Goal: Task Accomplishment & Management: Manage account settings

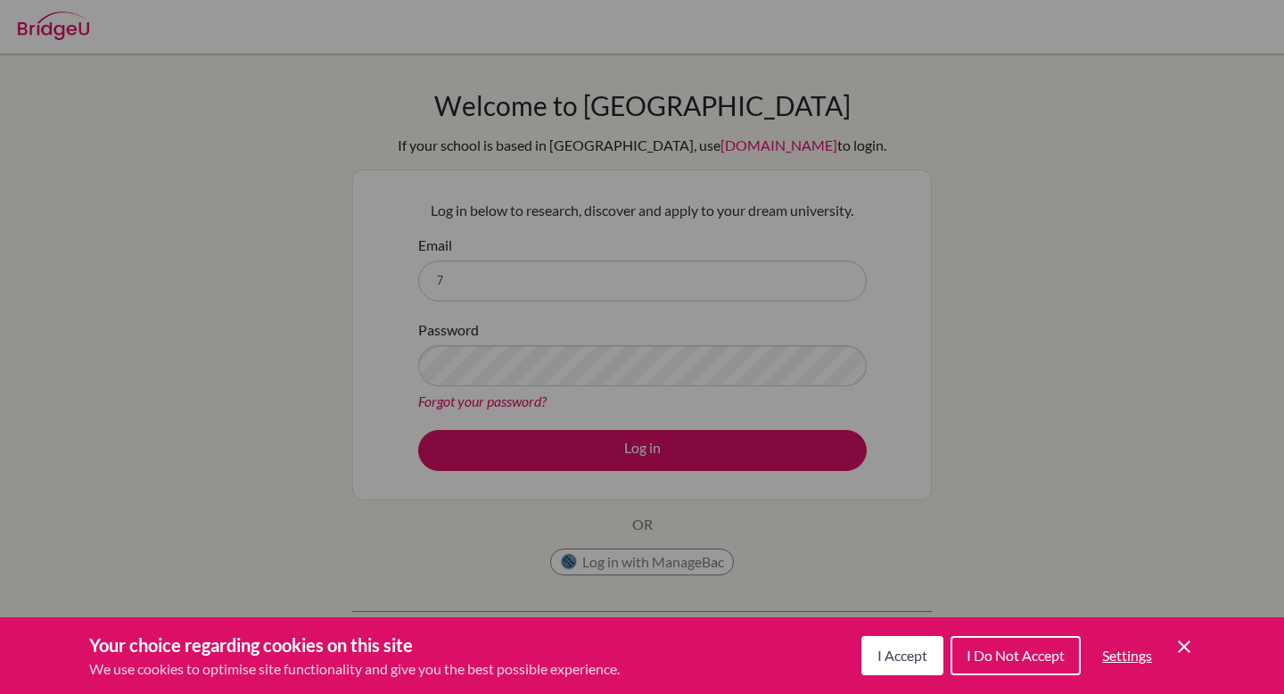
click at [1191, 644] on icon "Cookie Control Close Icon" at bounding box center [1183, 646] width 21 height 21
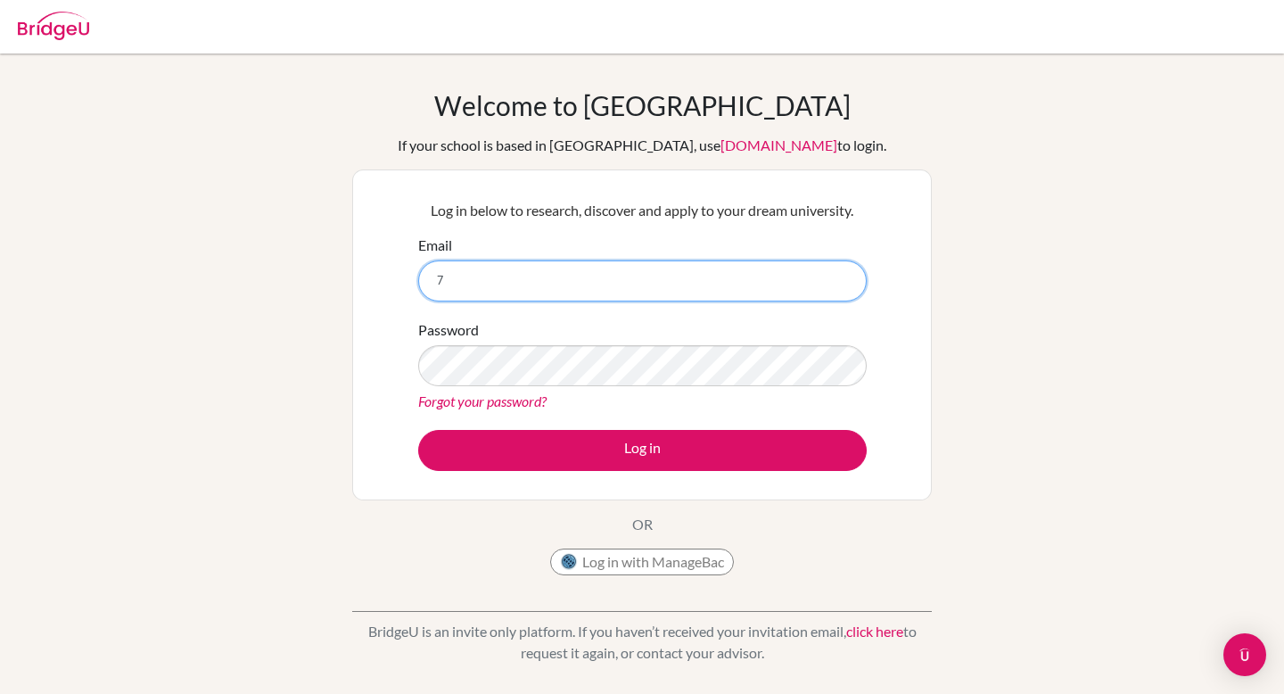
click at [532, 284] on input "7" at bounding box center [642, 280] width 448 height 41
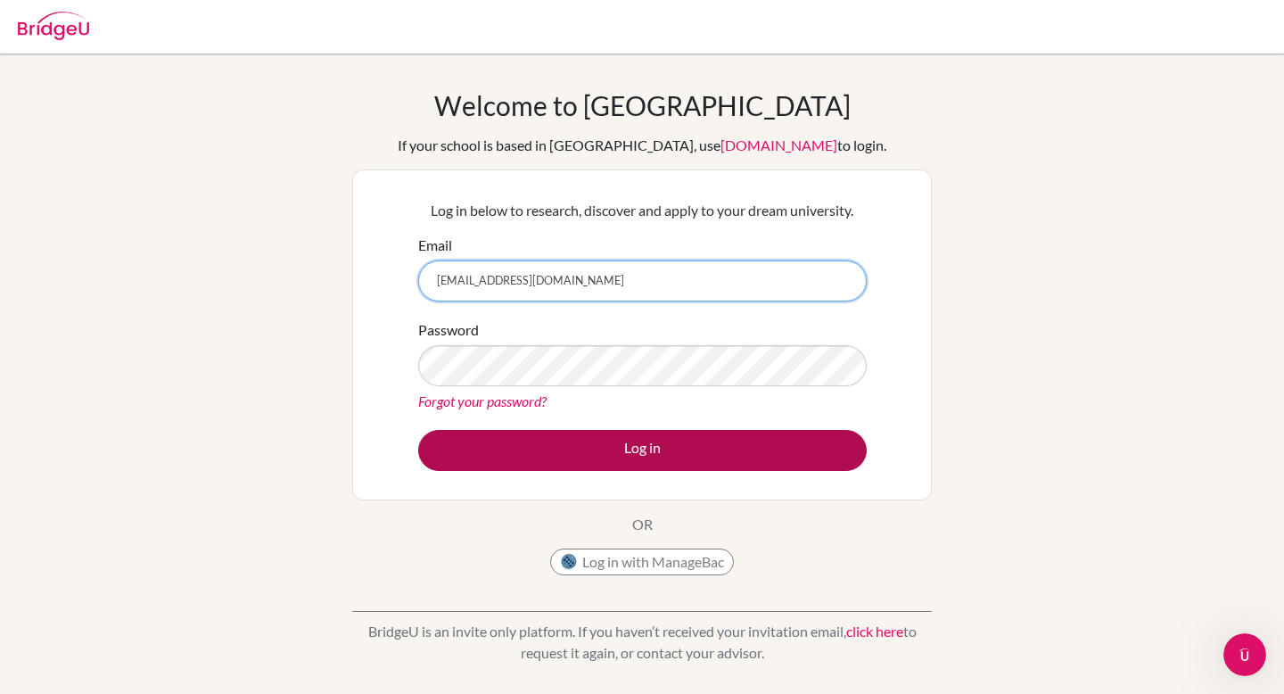
type input "[EMAIL_ADDRESS][DOMAIN_NAME]"
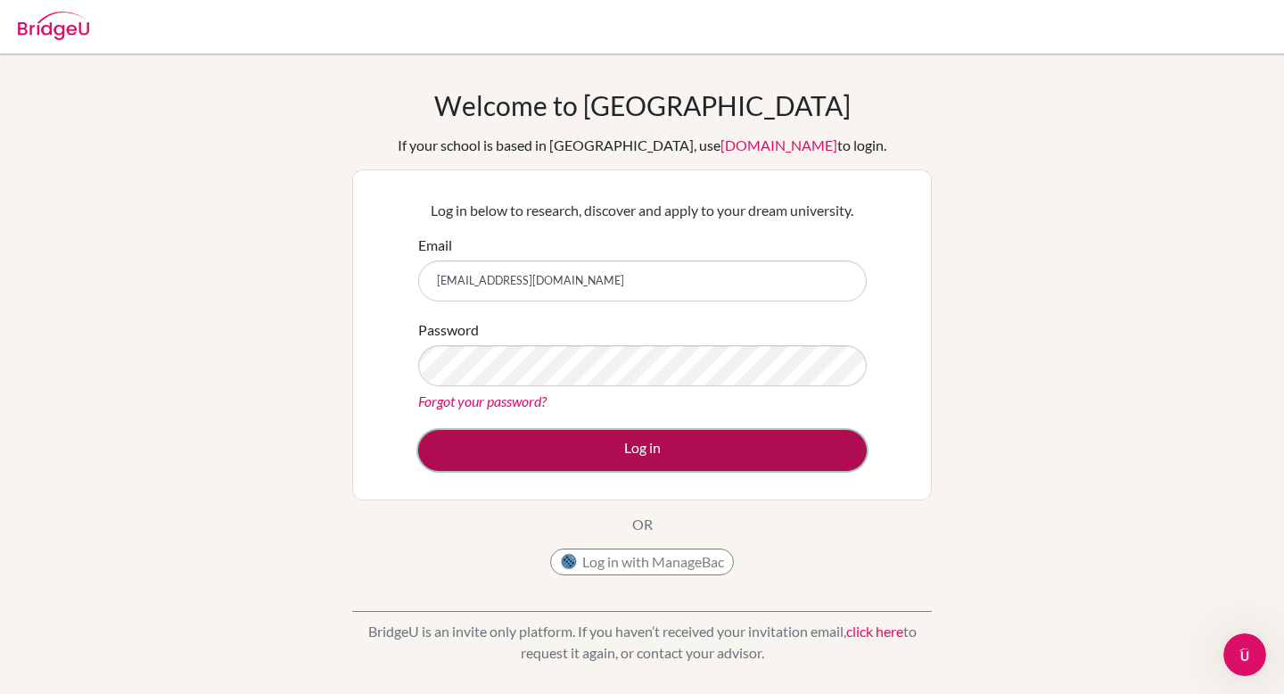
click at [507, 441] on button "Log in" at bounding box center [642, 450] width 448 height 41
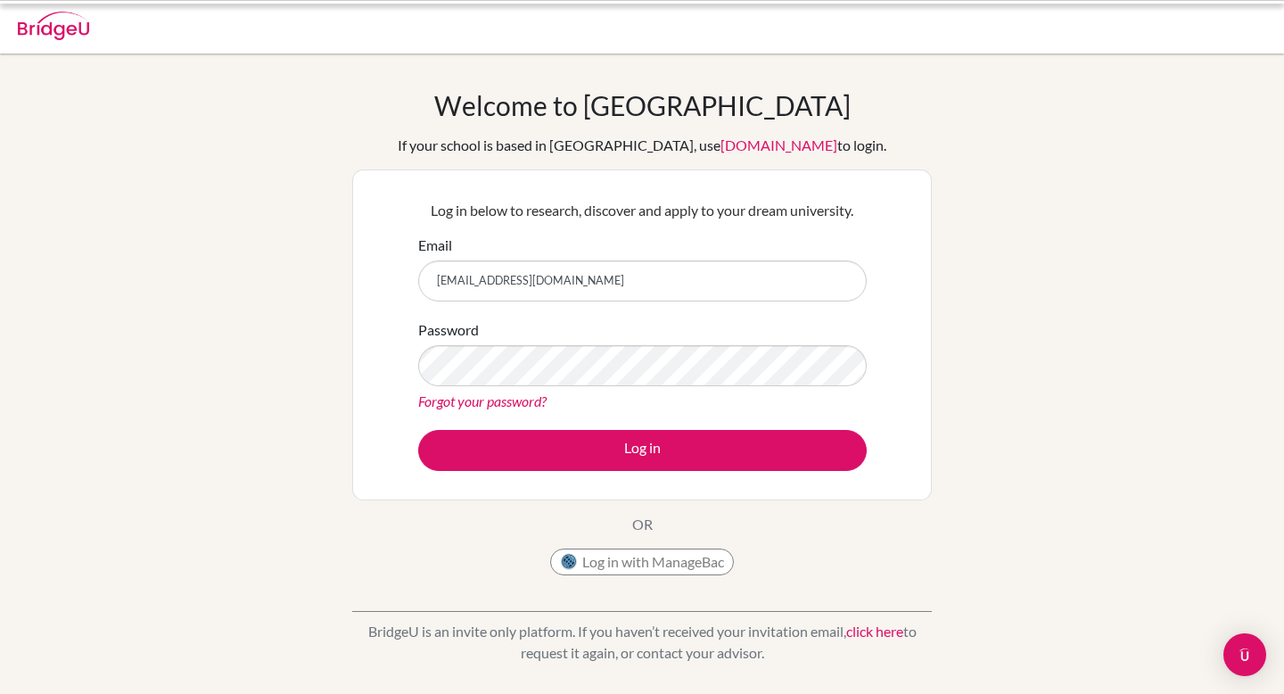
click at [474, 403] on link "Forgot your password?" at bounding box center [482, 400] width 128 height 17
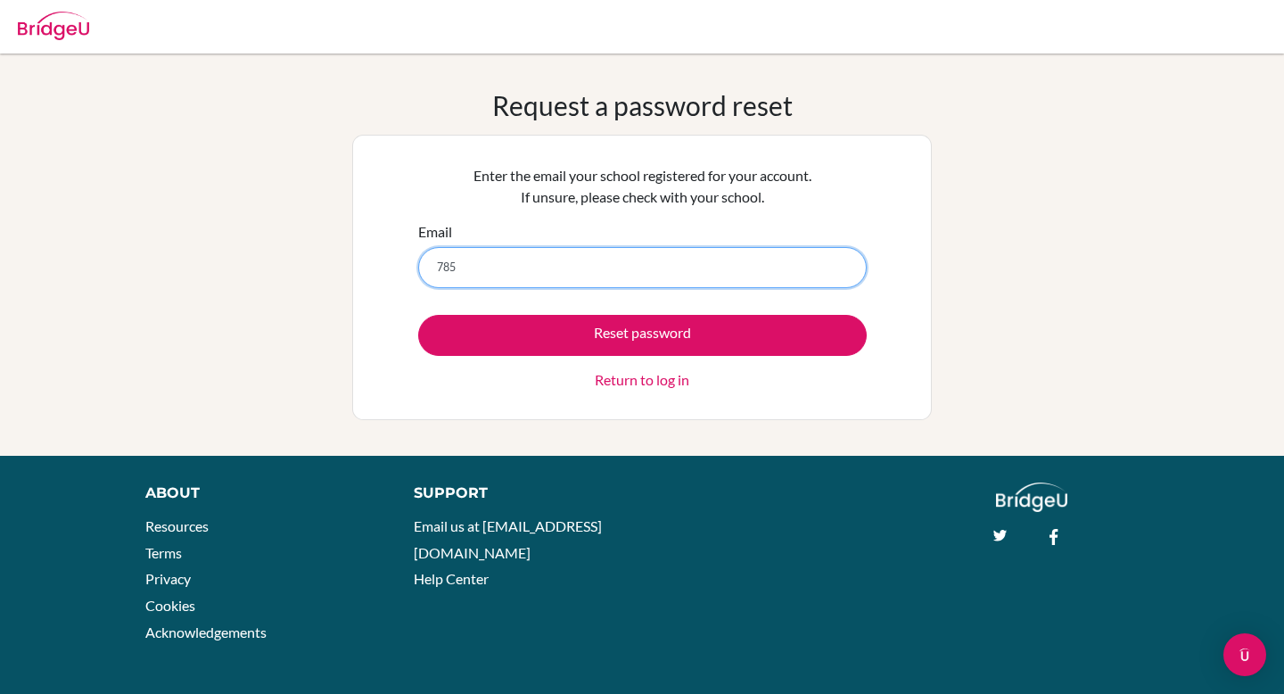
type input "[EMAIL_ADDRESS][DOMAIN_NAME]"
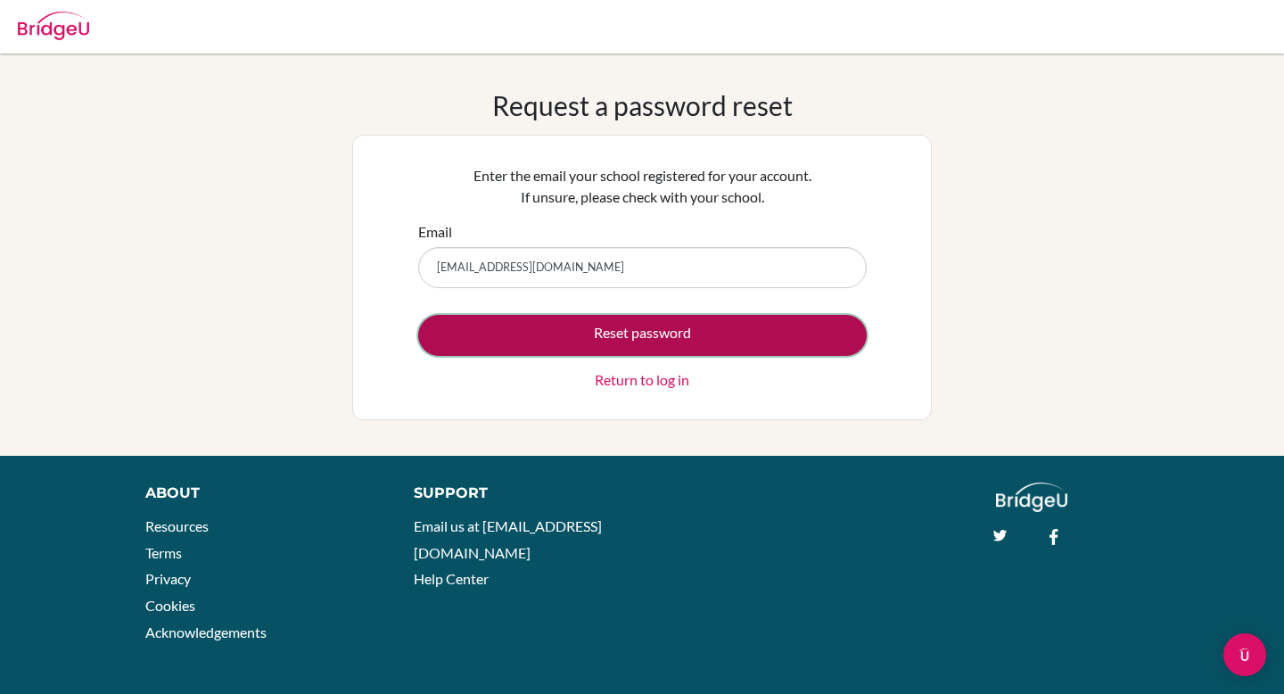
click at [673, 329] on button "Reset password" at bounding box center [642, 335] width 448 height 41
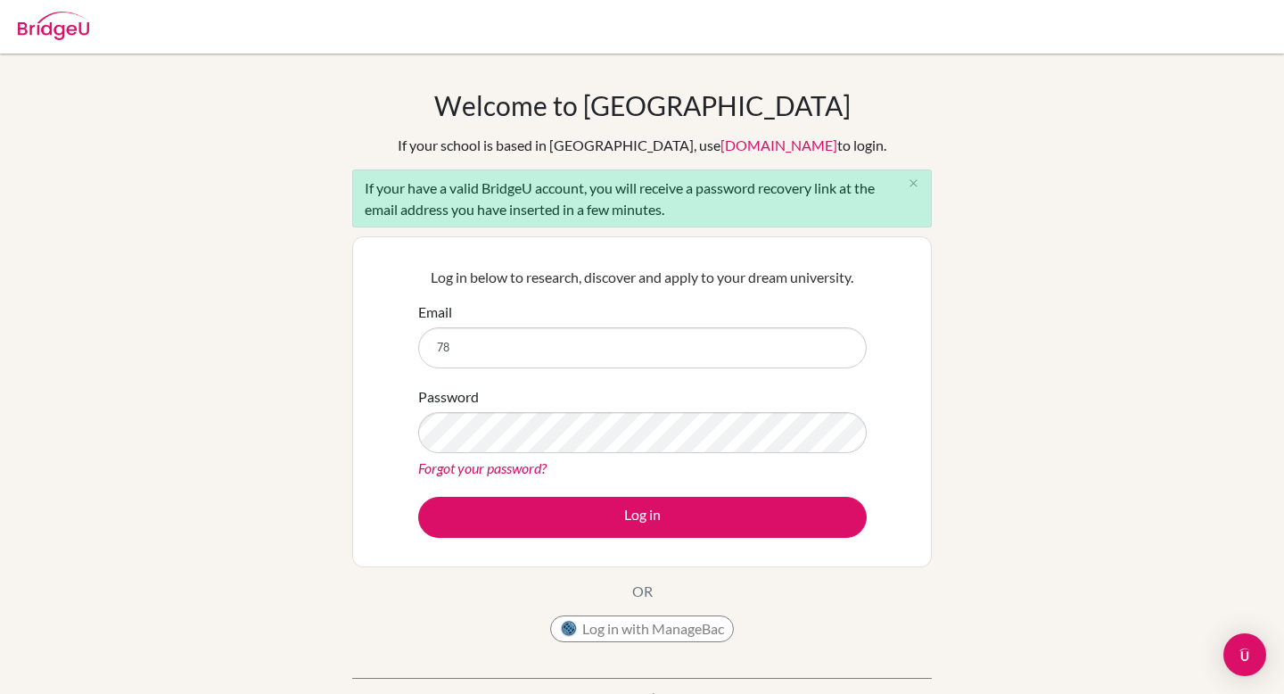
type input "[EMAIL_ADDRESS][DOMAIN_NAME]"
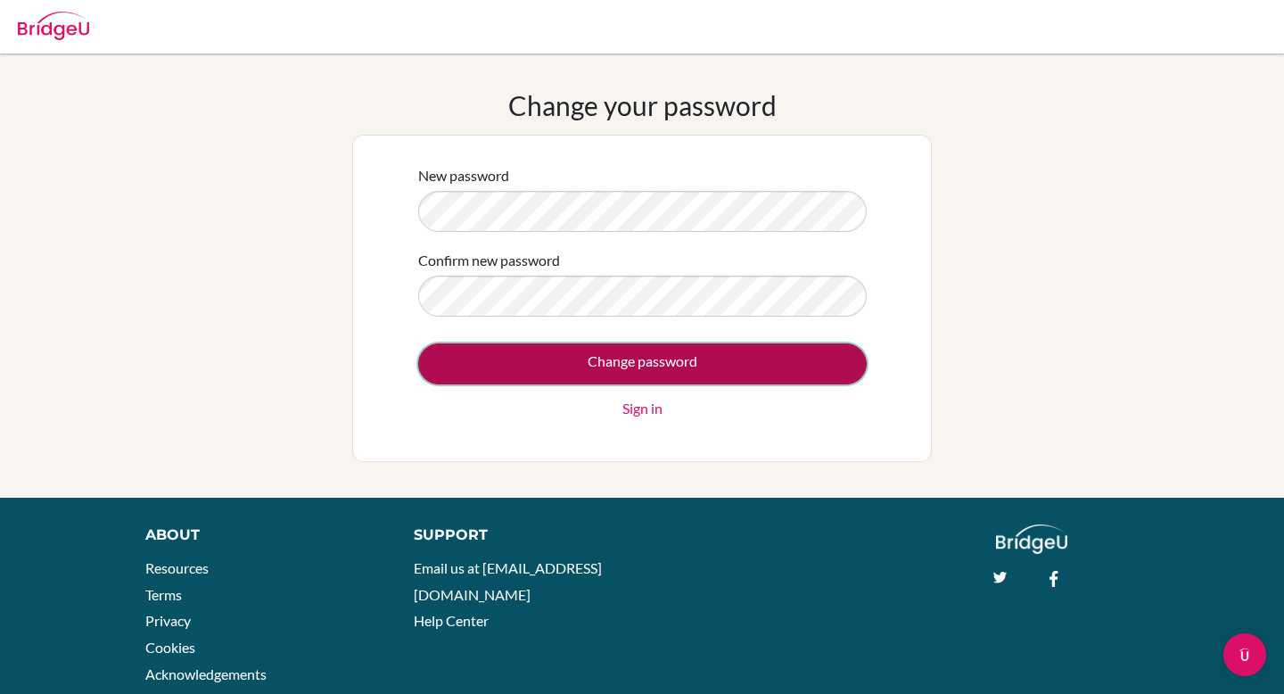
click at [484, 343] on input "Change password" at bounding box center [642, 363] width 448 height 41
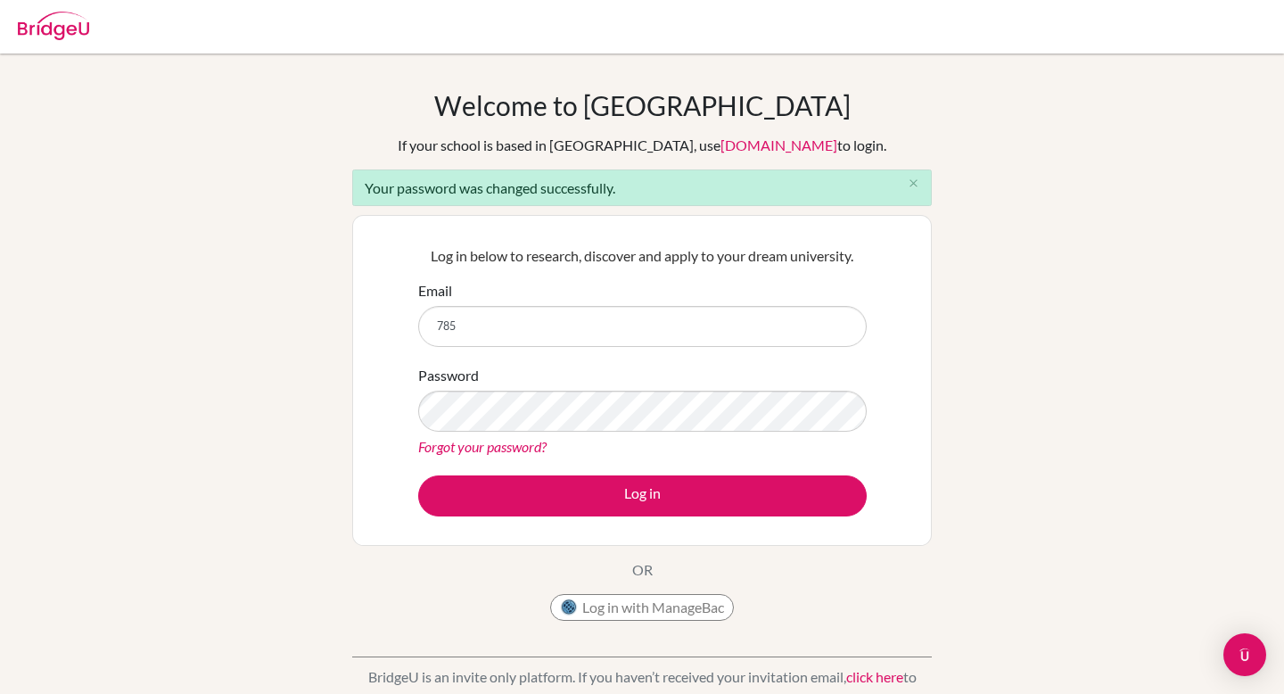
type input "[EMAIL_ADDRESS][DOMAIN_NAME]"
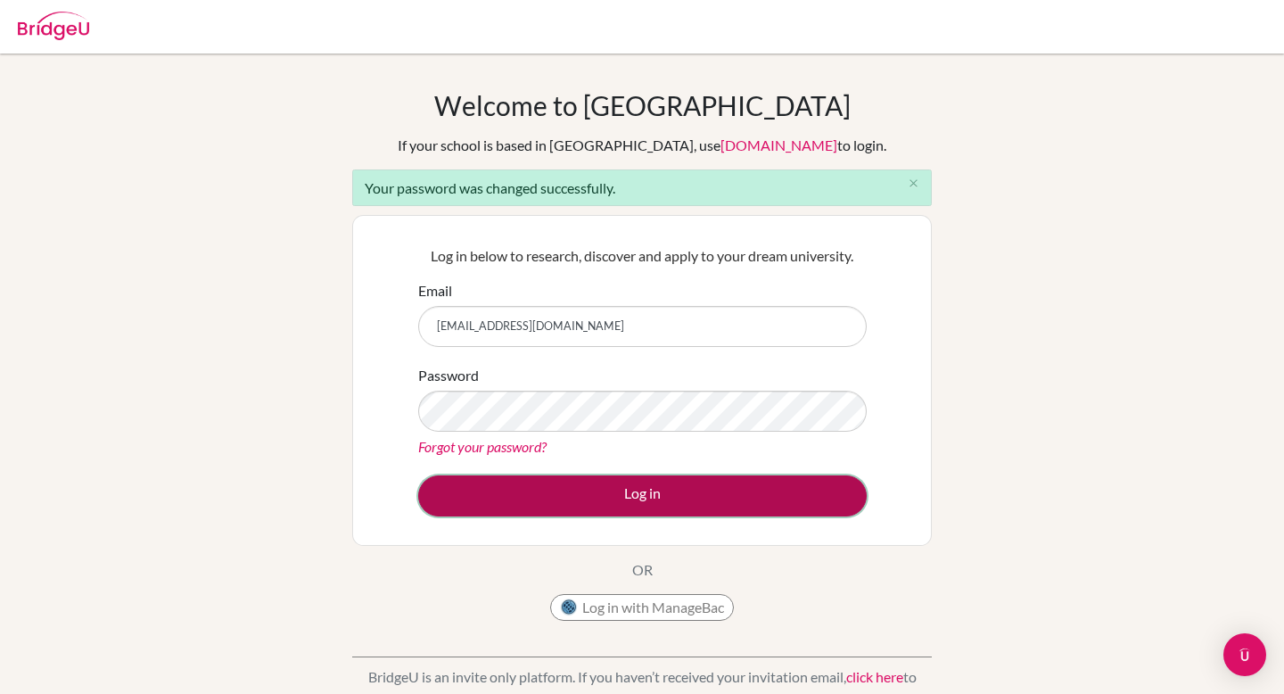
click at [597, 511] on button "Log in" at bounding box center [642, 495] width 448 height 41
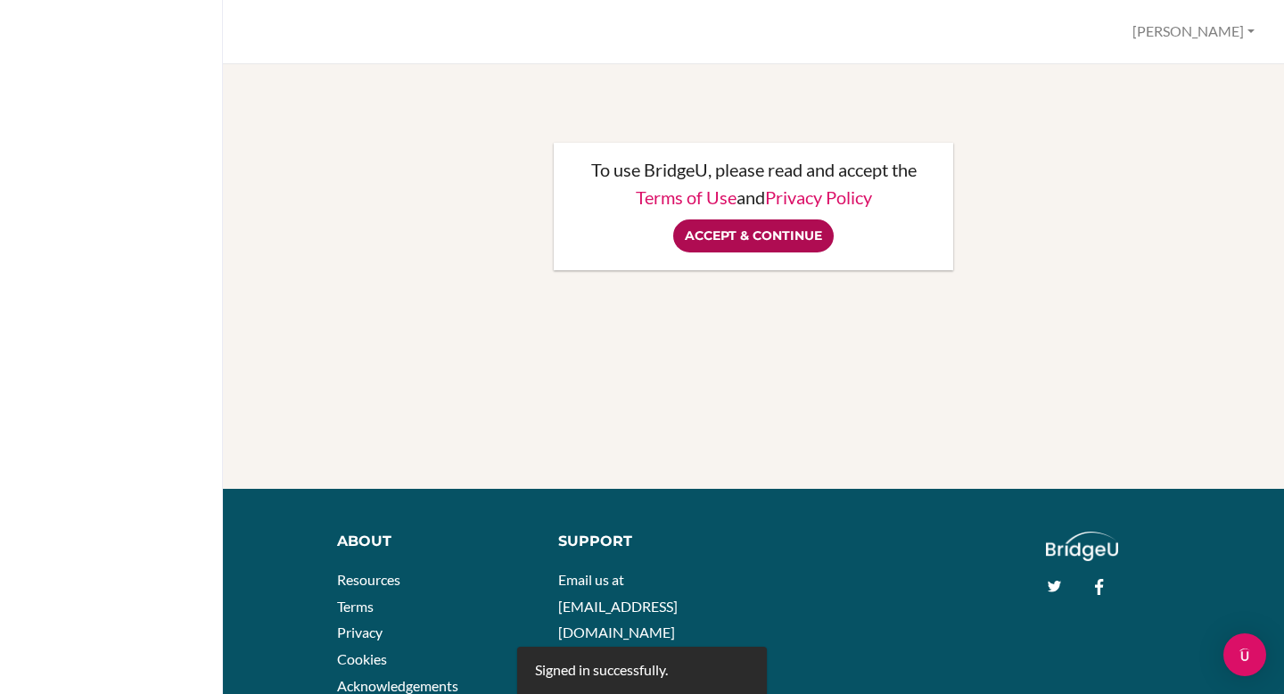
click at [747, 239] on input "Accept & Continue" at bounding box center [753, 235] width 160 height 33
